Goal: Use online tool/utility: Utilize a website feature to perform a specific function

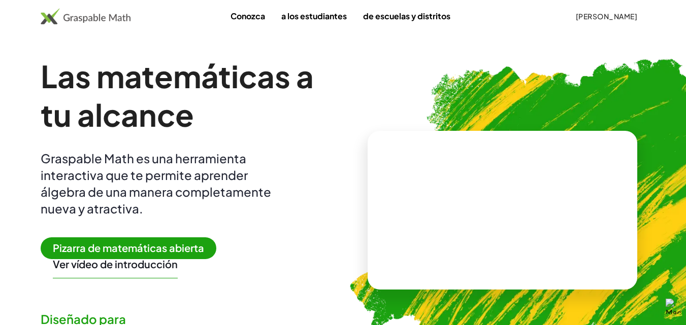
click at [118, 248] on font "Pizarra de matemáticas abierta" at bounding box center [128, 248] width 151 height 13
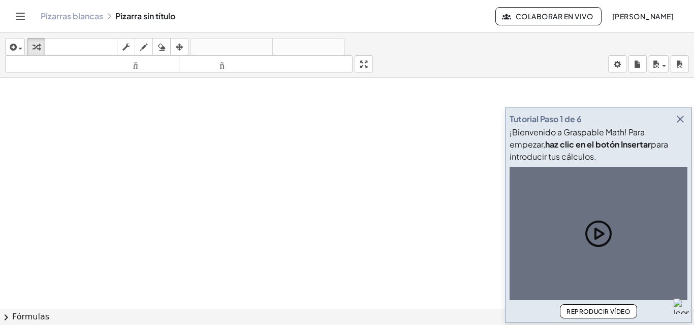
click at [681, 118] on icon "button" at bounding box center [680, 119] width 12 height 12
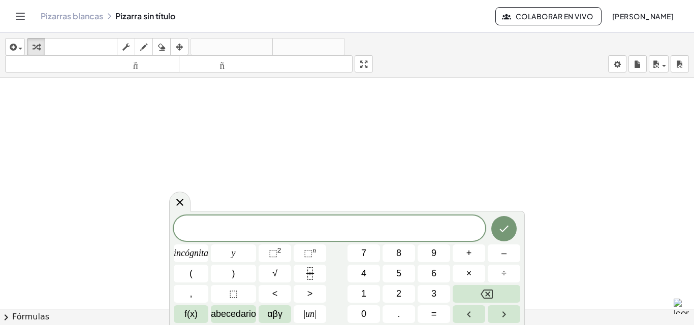
drag, startPoint x: 181, startPoint y: 202, endPoint x: 161, endPoint y: 171, distance: 36.8
click at [181, 202] on icon at bounding box center [179, 202] width 7 height 7
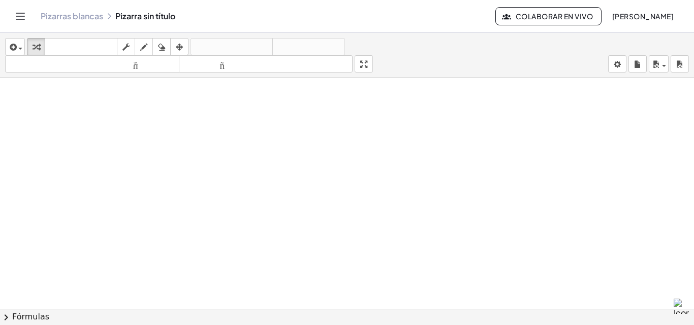
drag, startPoint x: 74, startPoint y: 107, endPoint x: 78, endPoint y: 119, distance: 13.0
click at [143, 49] on icon "button" at bounding box center [143, 47] width 7 height 12
drag, startPoint x: 51, startPoint y: 113, endPoint x: 67, endPoint y: 108, distance: 16.7
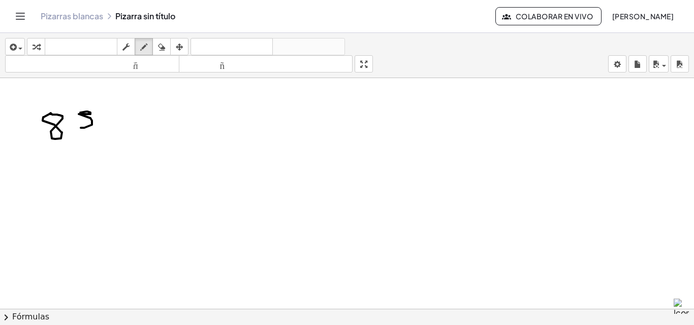
drag, startPoint x: 80, startPoint y: 113, endPoint x: 80, endPoint y: 123, distance: 10.7
drag, startPoint x: 86, startPoint y: 107, endPoint x: 104, endPoint y: 114, distance: 18.7
drag, startPoint x: 110, startPoint y: 119, endPoint x: 114, endPoint y: 123, distance: 5.4
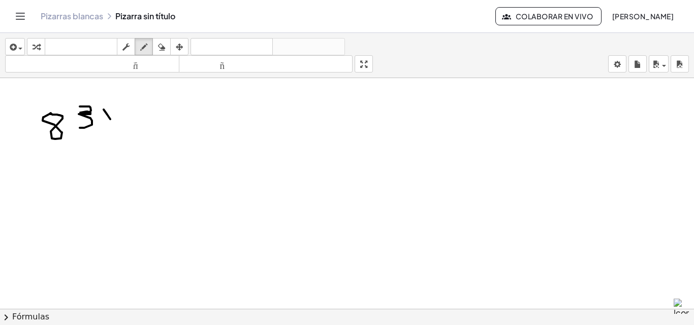
drag, startPoint x: 115, startPoint y: 114, endPoint x: 95, endPoint y: 136, distance: 29.5
drag, startPoint x: 55, startPoint y: 174, endPoint x: 60, endPoint y: 171, distance: 5.8
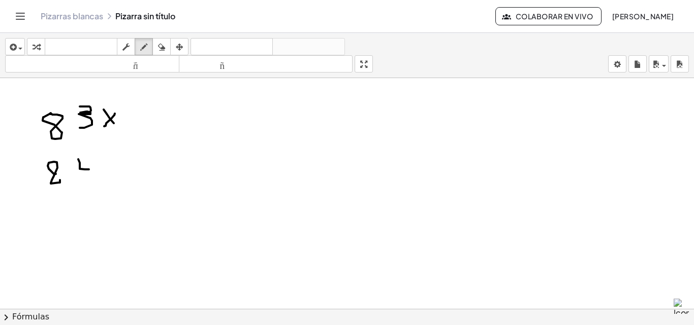
drag, startPoint x: 78, startPoint y: 159, endPoint x: 88, endPoint y: 164, distance: 11.1
drag, startPoint x: 92, startPoint y: 171, endPoint x: 92, endPoint y: 178, distance: 7.1
drag, startPoint x: 38, startPoint y: 194, endPoint x: 129, endPoint y: 183, distance: 91.6
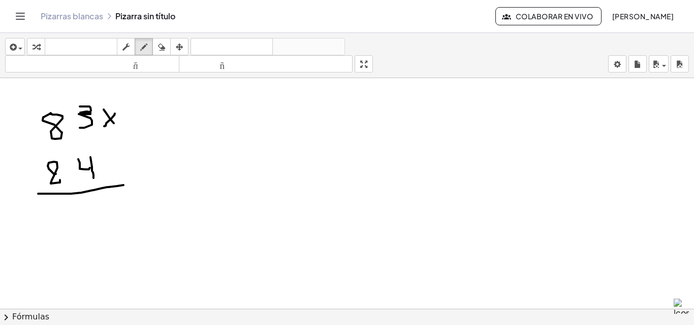
drag, startPoint x: 104, startPoint y: 208, endPoint x: 87, endPoint y: 204, distance: 17.4
drag, startPoint x: 87, startPoint y: 204, endPoint x: 111, endPoint y: 239, distance: 42.5
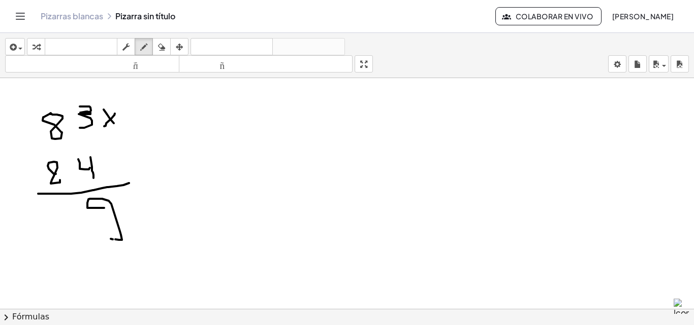
click at [156, 45] on div "button" at bounding box center [161, 47] width 13 height 12
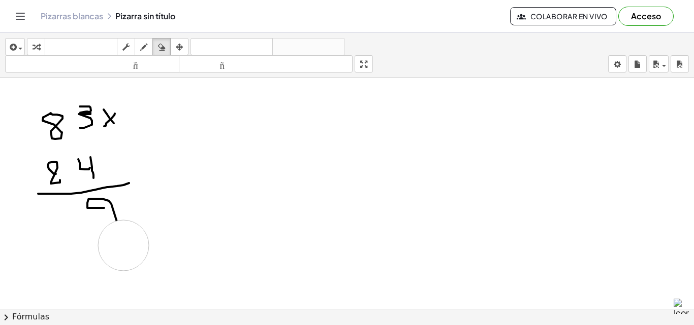
drag, startPoint x: 142, startPoint y: 247, endPoint x: 120, endPoint y: 246, distance: 21.9
click at [144, 50] on icon "button" at bounding box center [143, 47] width 7 height 12
drag, startPoint x: 117, startPoint y: 220, endPoint x: 135, endPoint y: 227, distance: 19.1
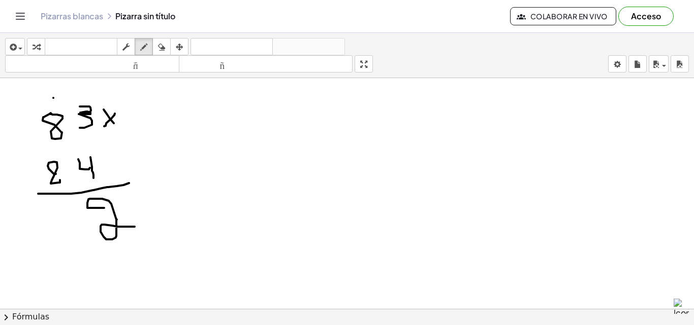
drag, startPoint x: 53, startPoint y: 98, endPoint x: 54, endPoint y: 113, distance: 15.3
drag, startPoint x: 58, startPoint y: 214, endPoint x: 51, endPoint y: 247, distance: 33.7
drag, startPoint x: 33, startPoint y: 222, endPoint x: 46, endPoint y: 260, distance: 40.3
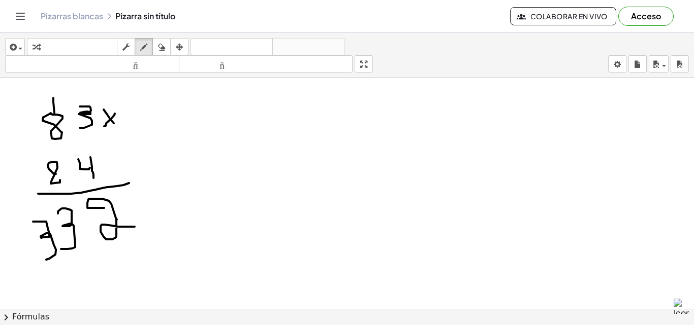
drag, startPoint x: 73, startPoint y: 274, endPoint x: 51, endPoint y: 300, distance: 34.3
drag, startPoint x: 163, startPoint y: 45, endPoint x: 161, endPoint y: 50, distance: 5.3
click at [161, 50] on icon "button" at bounding box center [161, 47] width 7 height 12
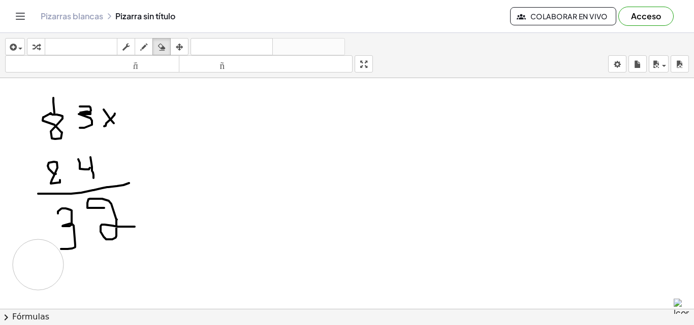
drag, startPoint x: 65, startPoint y: 284, endPoint x: 38, endPoint y: 265, distance: 32.8
click at [140, 53] on button "dibujar" at bounding box center [144, 46] width 18 height 17
drag, startPoint x: 28, startPoint y: 217, endPoint x: 29, endPoint y: 238, distance: 20.8
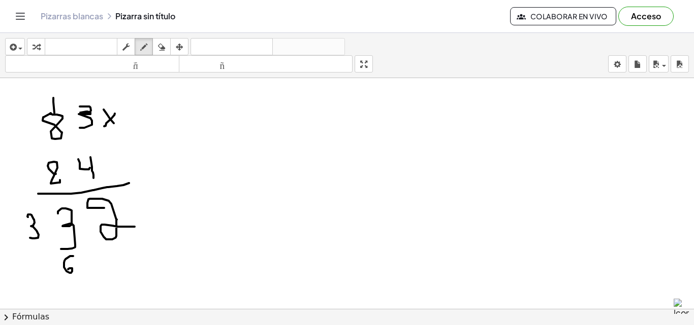
drag, startPoint x: 73, startPoint y: 256, endPoint x: 68, endPoint y: 270, distance: 14.1
drag, startPoint x: 32, startPoint y: 264, endPoint x: 25, endPoint y: 264, distance: 7.1
drag, startPoint x: 25, startPoint y: 264, endPoint x: 26, endPoint y: 271, distance: 7.1
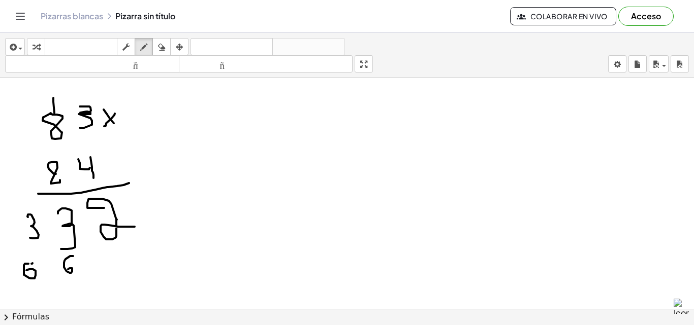
drag, startPoint x: 6, startPoint y: 263, endPoint x: 9, endPoint y: 297, distance: 33.6
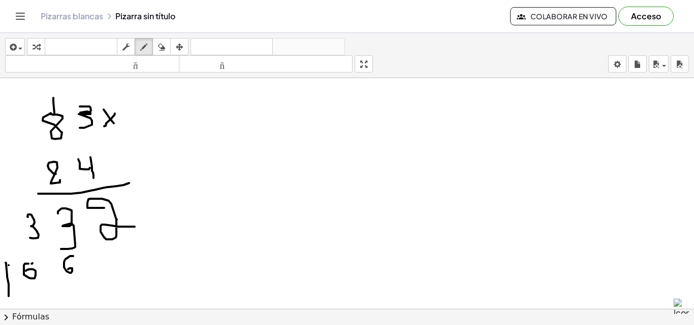
click at [169, 62] on font "tamaño_del_formato" at bounding box center [92, 64] width 169 height 10
click at [162, 45] on icon "button" at bounding box center [161, 47] width 7 height 12
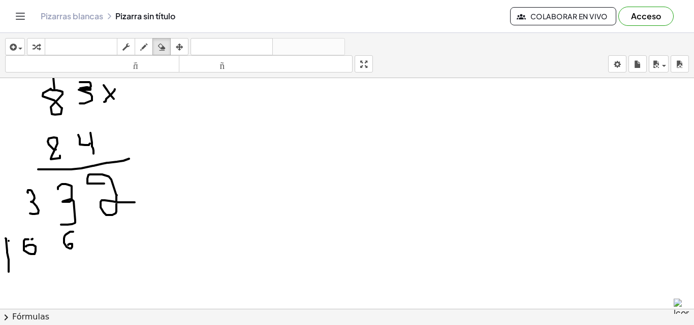
scroll to position [51, 0]
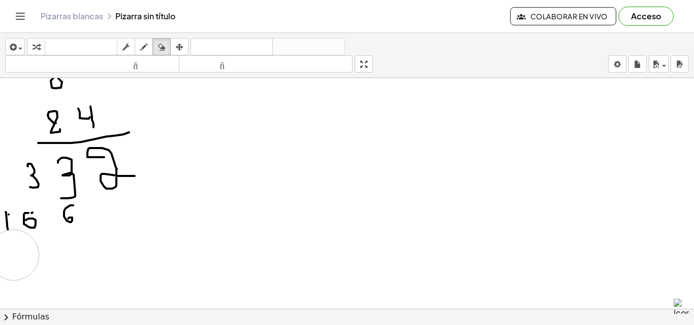
drag, startPoint x: 22, startPoint y: 267, endPoint x: 14, endPoint y: 255, distance: 13.8
click at [14, 255] on div at bounding box center [347, 298] width 694 height 542
drag, startPoint x: 141, startPoint y: 47, endPoint x: 128, endPoint y: 140, distance: 93.3
click at [141, 48] on icon "button" at bounding box center [143, 47] width 7 height 12
drag, startPoint x: 5, startPoint y: 232, endPoint x: 171, endPoint y: 195, distance: 170.1
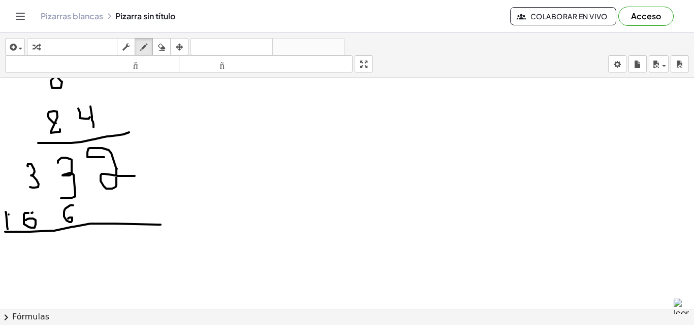
click at [172, 226] on div at bounding box center [347, 298] width 694 height 542
drag, startPoint x: 145, startPoint y: 149, endPoint x: 166, endPoint y: 143, distance: 22.0
click at [175, 145] on div at bounding box center [347, 298] width 694 height 542
drag, startPoint x: 155, startPoint y: 140, endPoint x: 161, endPoint y: 168, distance: 29.1
click at [161, 168] on div at bounding box center [347, 298] width 694 height 542
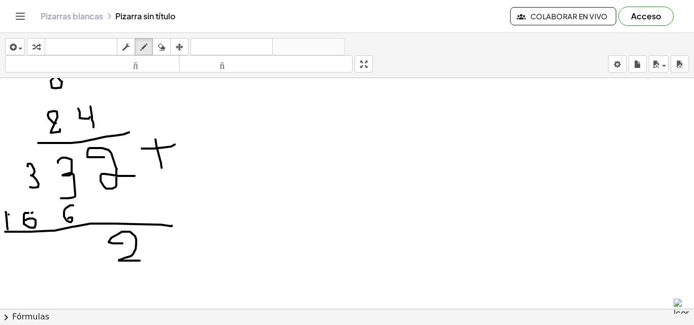
drag, startPoint x: 117, startPoint y: 244, endPoint x: 146, endPoint y: 262, distance: 33.8
click at [146, 262] on div at bounding box center [347, 298] width 694 height 542
drag, startPoint x: 75, startPoint y: 239, endPoint x: 75, endPoint y: 270, distance: 31.0
click at [76, 270] on div at bounding box center [347, 298] width 694 height 542
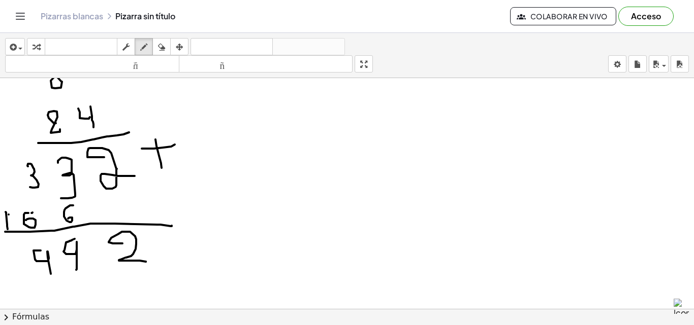
drag, startPoint x: 41, startPoint y: 251, endPoint x: 51, endPoint y: 274, distance: 25.7
click at [51, 274] on div at bounding box center [347, 298] width 694 height 542
drag, startPoint x: 5, startPoint y: 254, endPoint x: 21, endPoint y: 278, distance: 29.2
click at [21, 278] on div at bounding box center [347, 298] width 694 height 542
drag, startPoint x: 1, startPoint y: 278, endPoint x: 166, endPoint y: 262, distance: 165.3
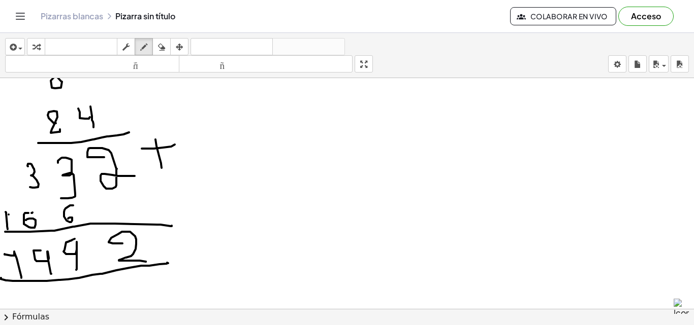
click at [166, 262] on div at bounding box center [347, 298] width 694 height 542
drag, startPoint x: 32, startPoint y: 260, endPoint x: 32, endPoint y: 272, distance: 11.2
click at [32, 272] on div at bounding box center [347, 298] width 694 height 542
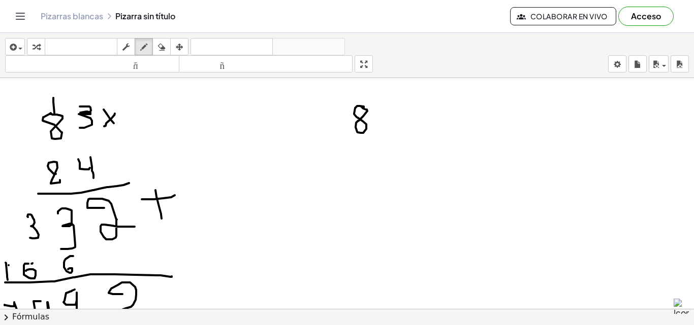
drag, startPoint x: 364, startPoint y: 108, endPoint x: 358, endPoint y: 105, distance: 5.7
drag, startPoint x: 384, startPoint y: 109, endPoint x: 392, endPoint y: 107, distance: 7.9
drag, startPoint x: 394, startPoint y: 104, endPoint x: 415, endPoint y: 112, distance: 22.3
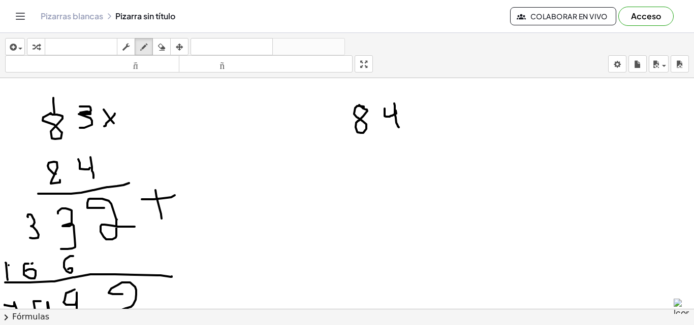
drag, startPoint x: 422, startPoint y: 109, endPoint x: 429, endPoint y: 112, distance: 7.3
drag, startPoint x: 429, startPoint y: 103, endPoint x: 415, endPoint y: 128, distance: 28.9
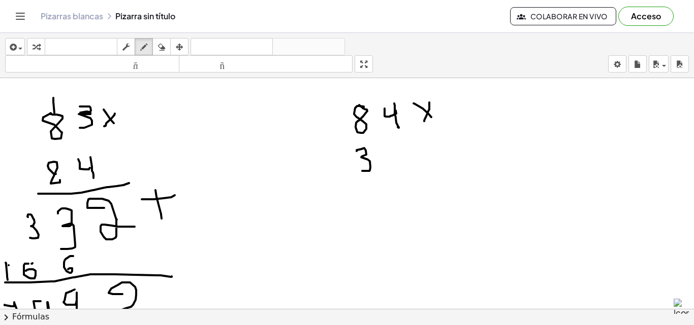
drag, startPoint x: 356, startPoint y: 151, endPoint x: 399, endPoint y: 145, distance: 43.1
drag, startPoint x: 390, startPoint y: 150, endPoint x: 402, endPoint y: 149, distance: 11.7
drag, startPoint x: 391, startPoint y: 152, endPoint x: 379, endPoint y: 189, distance: 39.5
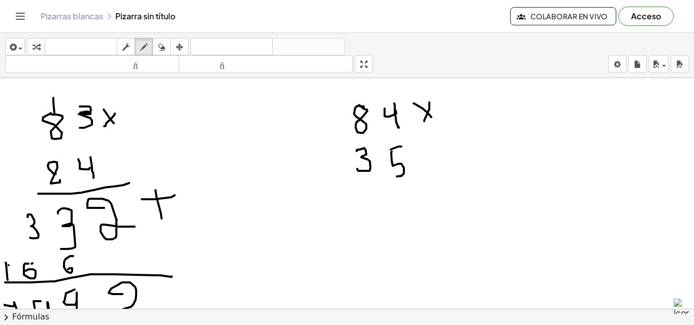
drag, startPoint x: 358, startPoint y: 184, endPoint x: 441, endPoint y: 171, distance: 83.8
click at [163, 43] on icon "button" at bounding box center [161, 47] width 7 height 12
click at [149, 44] on div "button" at bounding box center [143, 47] width 13 height 12
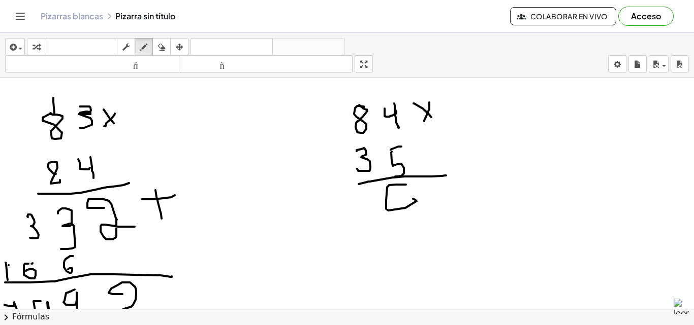
drag, startPoint x: 406, startPoint y: 185, endPoint x: 412, endPoint y: 199, distance: 15.0
click at [169, 44] on button "borrar" at bounding box center [161, 46] width 18 height 17
drag, startPoint x: 458, startPoint y: 242, endPoint x: 398, endPoint y: 204, distance: 71.1
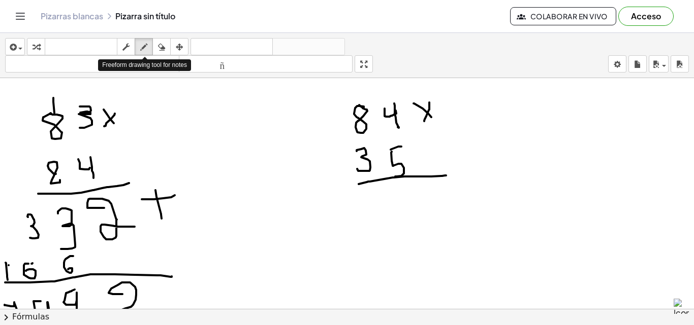
drag, startPoint x: 156, startPoint y: 50, endPoint x: 233, endPoint y: 110, distance: 97.6
click at [159, 52] on div "transformar teclado teclado fregar dibujar borrar arreglar" at bounding box center [107, 46] width 161 height 17
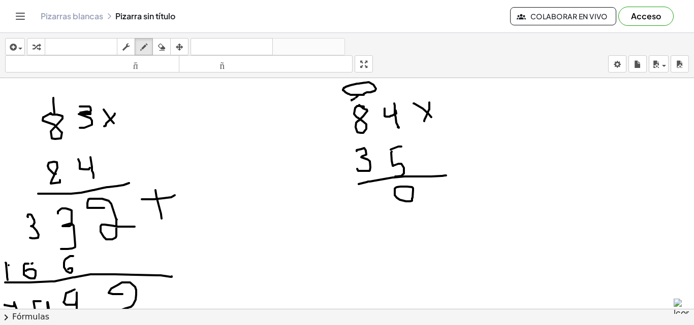
drag, startPoint x: 357, startPoint y: 101, endPoint x: 372, endPoint y: 99, distance: 14.8
click at [168, 47] on div "button" at bounding box center [161, 47] width 13 height 12
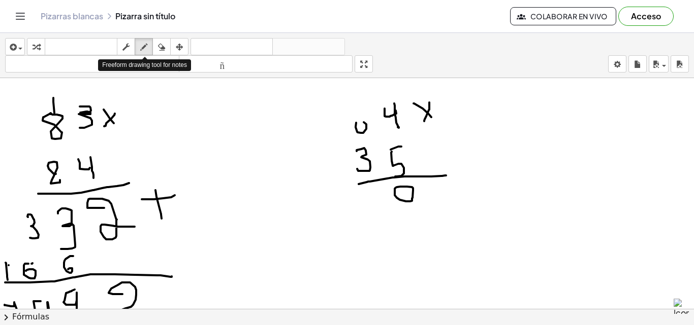
drag, startPoint x: 144, startPoint y: 46, endPoint x: 245, endPoint y: 106, distance: 117.5
click at [146, 47] on icon "button" at bounding box center [143, 47] width 7 height 12
drag, startPoint x: 366, startPoint y: 122, endPoint x: 353, endPoint y: 117, distance: 14.0
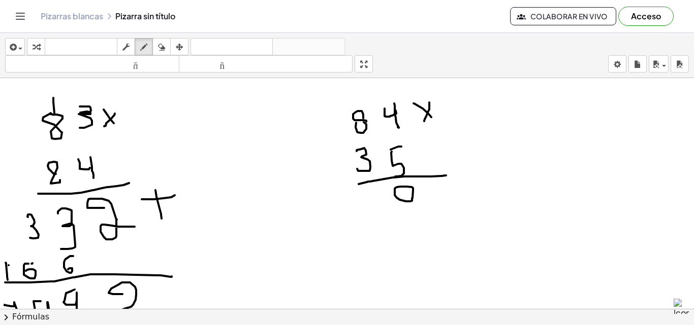
drag, startPoint x: 353, startPoint y: 116, endPoint x: 363, endPoint y: 118, distance: 10.4
drag, startPoint x: 350, startPoint y: 90, endPoint x: 359, endPoint y: 99, distance: 12.6
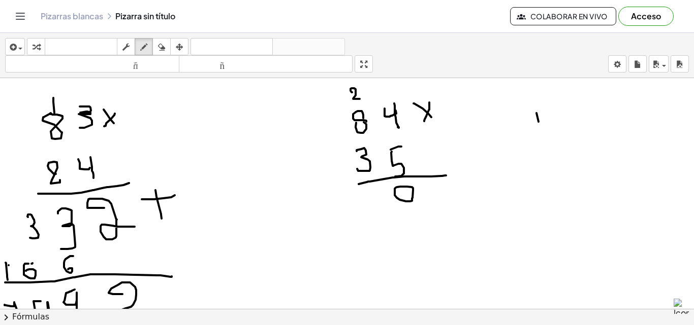
drag, startPoint x: 377, startPoint y: 195, endPoint x: 388, endPoint y: 214, distance: 21.2
drag, startPoint x: 348, startPoint y: 189, endPoint x: 364, endPoint y: 202, distance: 19.8
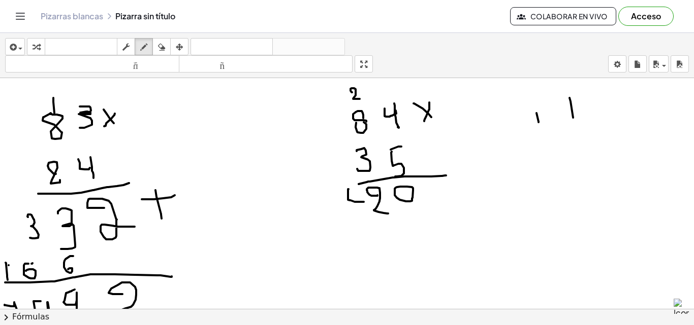
drag, startPoint x: 364, startPoint y: 195, endPoint x: 364, endPoint y: 210, distance: 14.2
drag, startPoint x: 384, startPoint y: 235, endPoint x: 389, endPoint y: 253, distance: 18.5
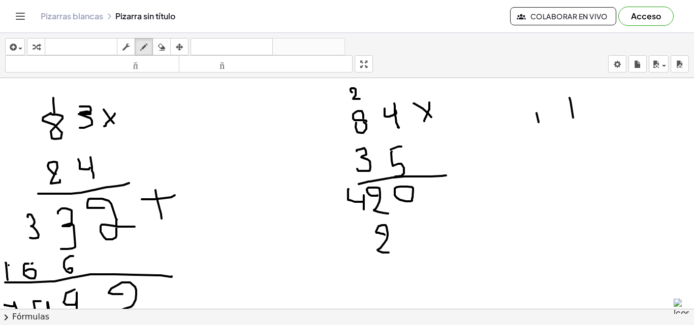
drag, startPoint x: 337, startPoint y: 92, endPoint x: 338, endPoint y: 101, distance: 8.7
drag, startPoint x: 357, startPoint y: 238, endPoint x: 350, endPoint y: 238, distance: 6.6
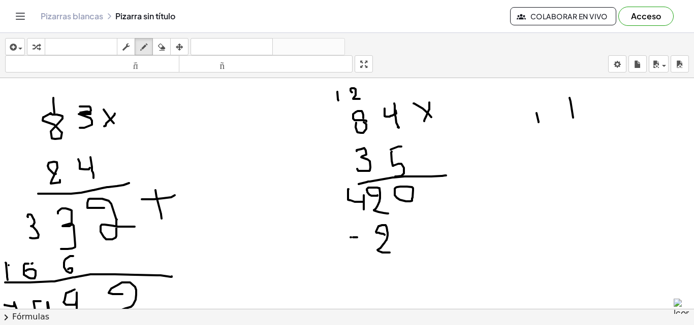
drag, startPoint x: 348, startPoint y: 238, endPoint x: 360, endPoint y: 250, distance: 16.9
drag, startPoint x: 360, startPoint y: 250, endPoint x: 348, endPoint y: 262, distance: 17.6
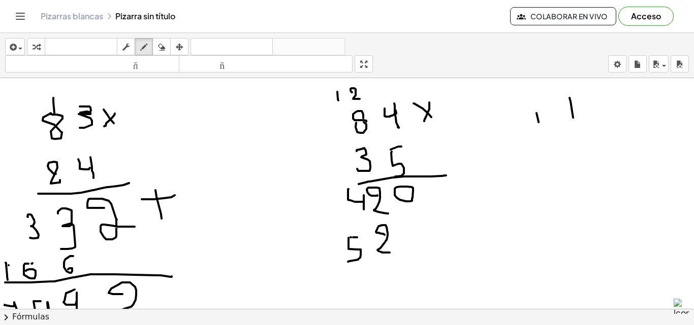
drag, startPoint x: 327, startPoint y: 252, endPoint x: 332, endPoint y: 268, distance: 16.4
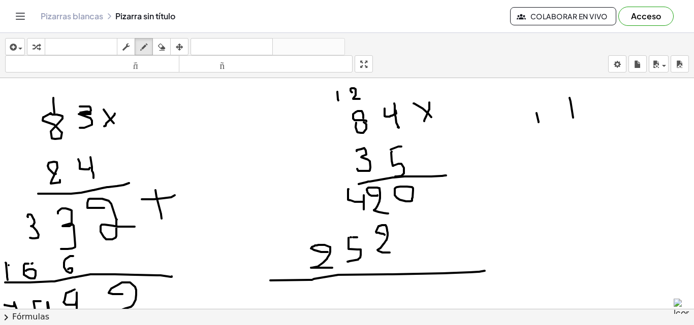
drag, startPoint x: 270, startPoint y: 281, endPoint x: 484, endPoint y: 271, distance: 214.5
drag, startPoint x: 435, startPoint y: 186, endPoint x: 454, endPoint y: 185, distance: 18.8
drag, startPoint x: 448, startPoint y: 182, endPoint x: 447, endPoint y: 194, distance: 12.7
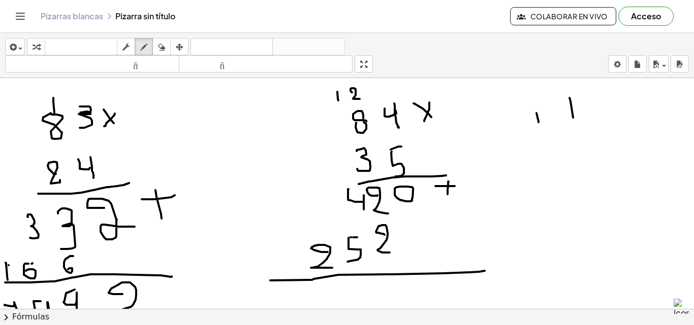
drag, startPoint x: 391, startPoint y: 289, endPoint x: 400, endPoint y: 288, distance: 8.6
drag, startPoint x: 400, startPoint y: 280, endPoint x: 400, endPoint y: 299, distance: 19.3
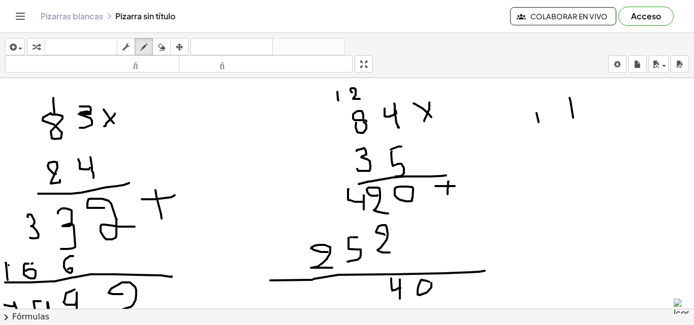
drag, startPoint x: 516, startPoint y: 157, endPoint x: 521, endPoint y: 166, distance: 9.9
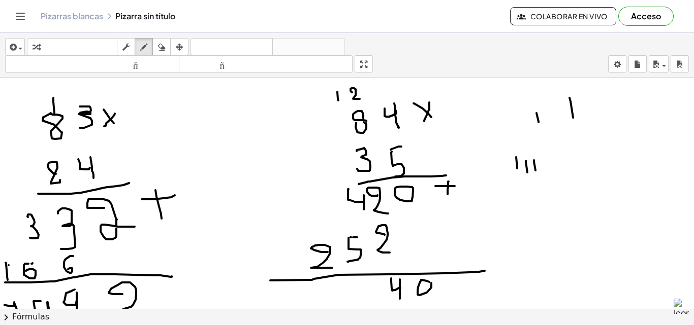
drag, startPoint x: 371, startPoint y: 287, endPoint x: 374, endPoint y: 306, distance: 18.5
drag, startPoint x: 320, startPoint y: 295, endPoint x: 332, endPoint y: 304, distance: 14.4
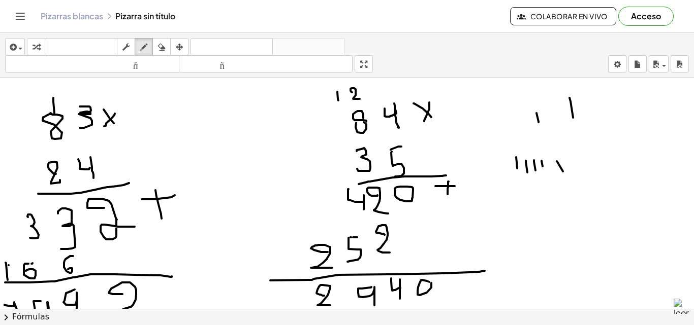
drag, startPoint x: 339, startPoint y: 293, endPoint x: 339, endPoint y: 304, distance: 10.7
